Goal: Information Seeking & Learning: Learn about a topic

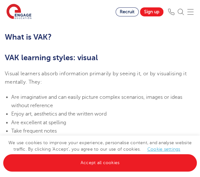
scroll to position [415, 0]
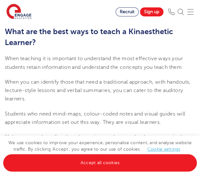
scroll to position [672, 0]
